Goal: Task Accomplishment & Management: Manage account settings

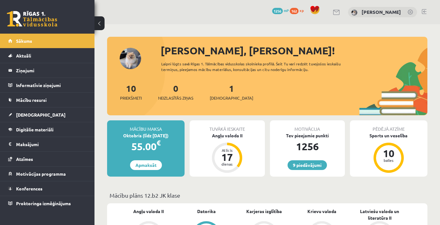
click at [424, 12] on link at bounding box center [423, 11] width 5 height 5
